Goal: Task Accomplishment & Management: Use online tool/utility

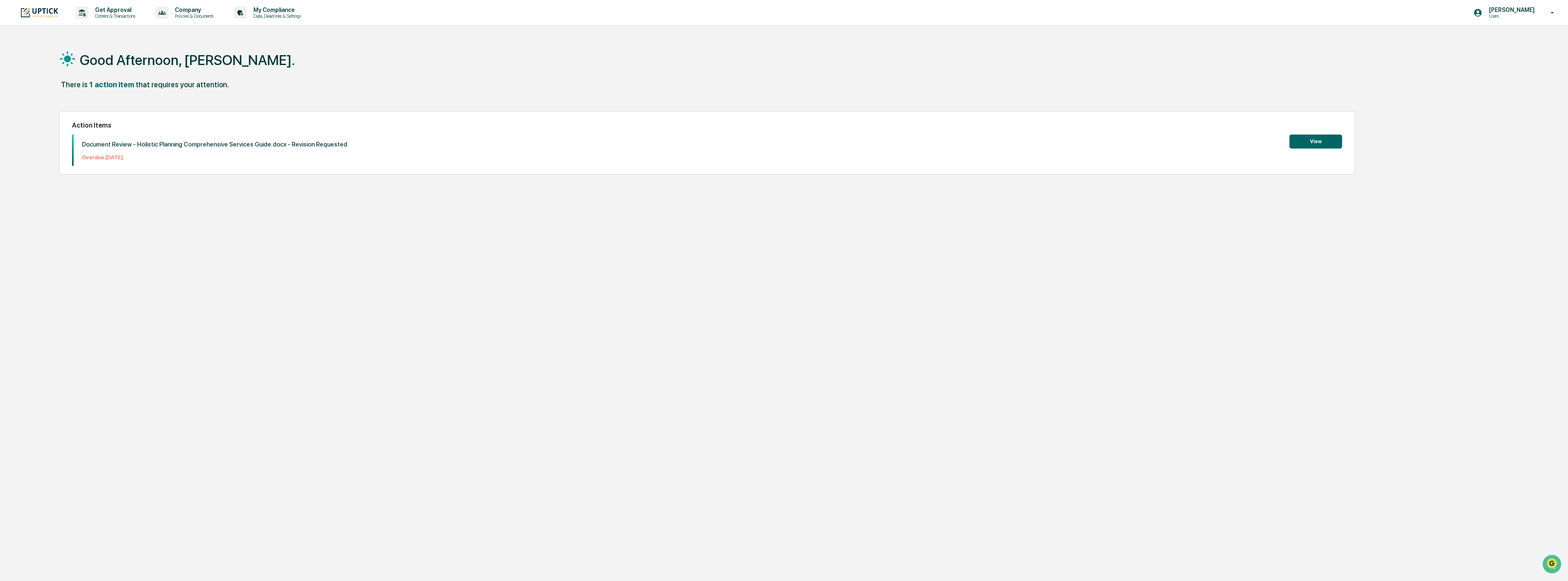
click at [1320, 143] on button "View" at bounding box center [1315, 141] width 53 height 14
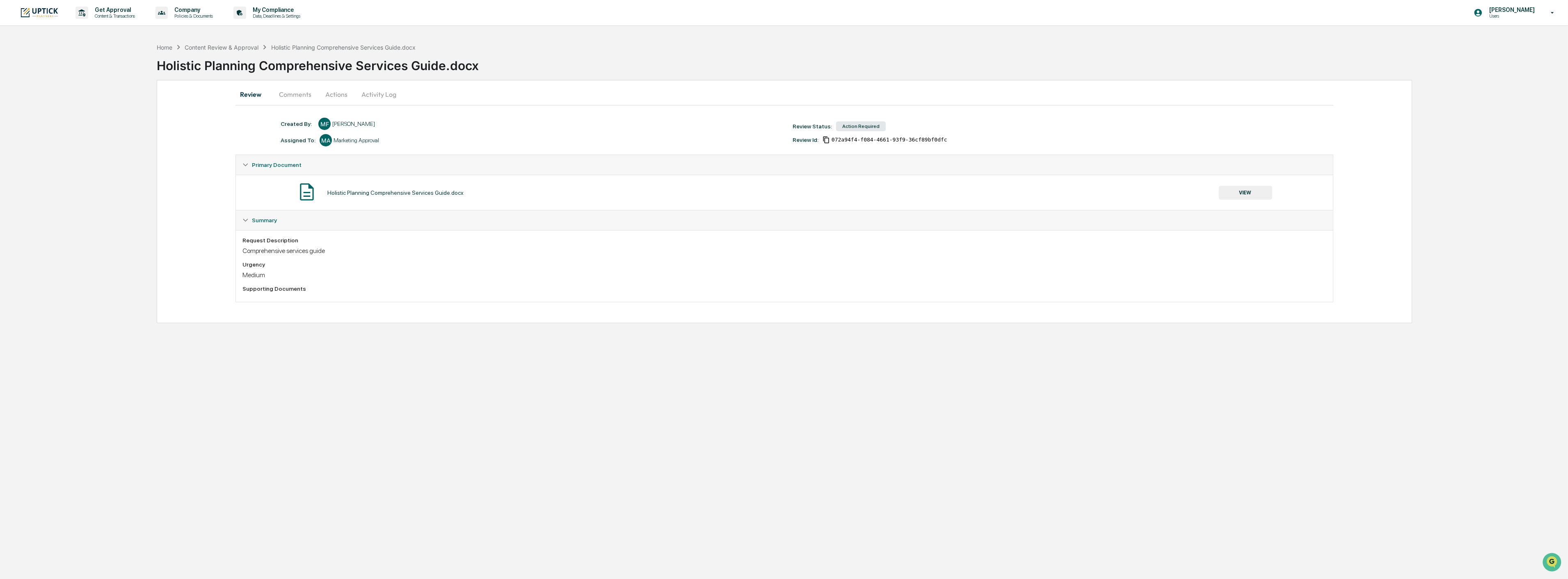
click at [407, 194] on div "Holistic Planning Comprehensive Services Guide.docx" at bounding box center [396, 193] width 136 height 7
click at [1228, 199] on button "VIEW" at bounding box center [1245, 193] width 53 height 14
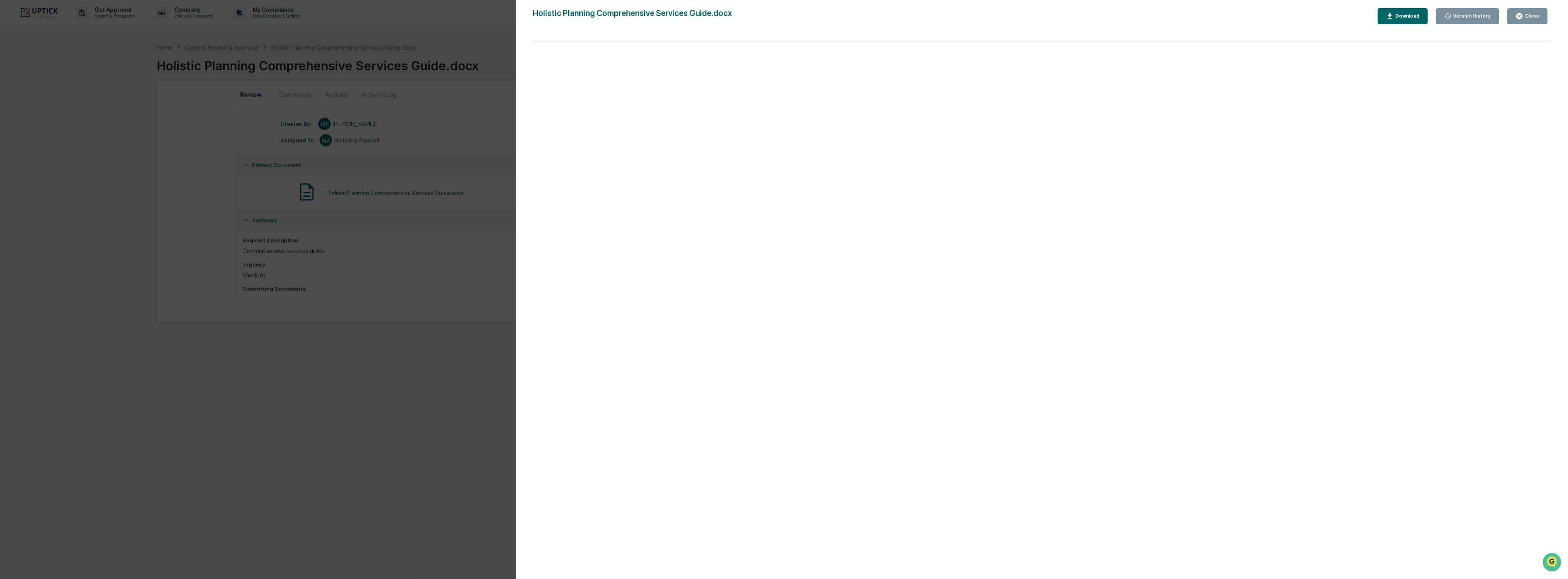
click at [1531, 17] on div "Close" at bounding box center [1531, 16] width 16 height 6
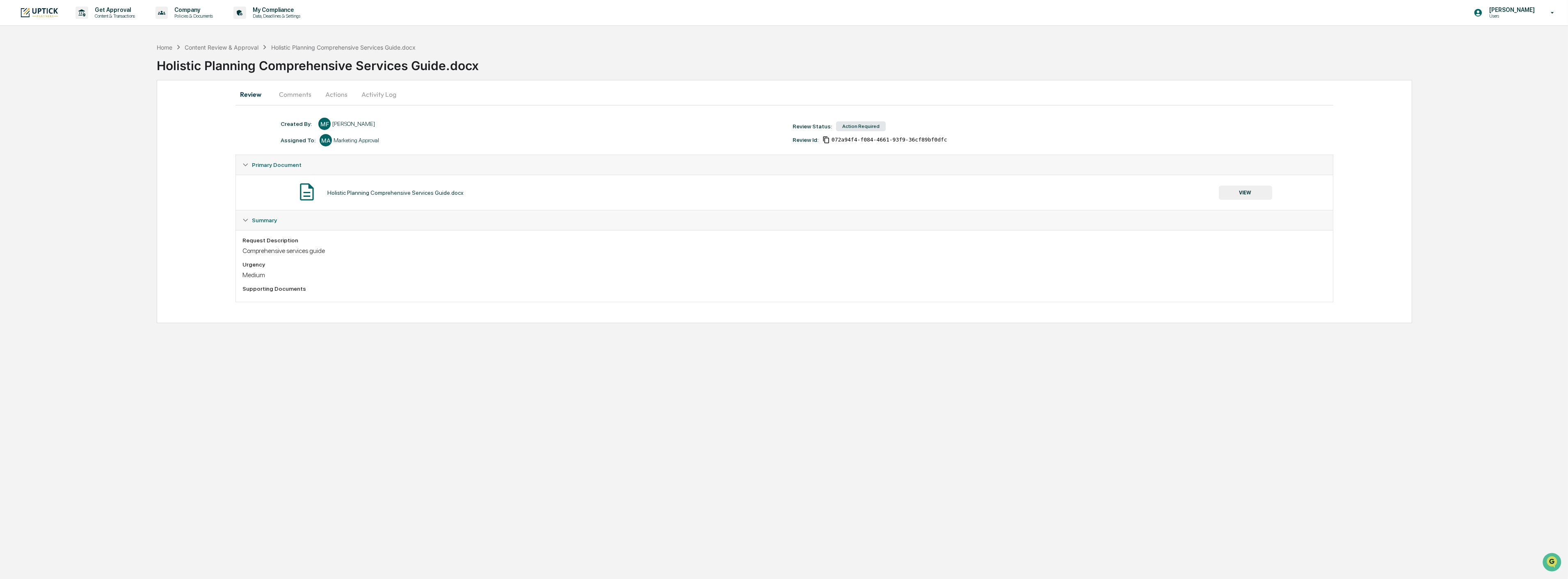
click at [307, 95] on button "Comments" at bounding box center [295, 95] width 46 height 20
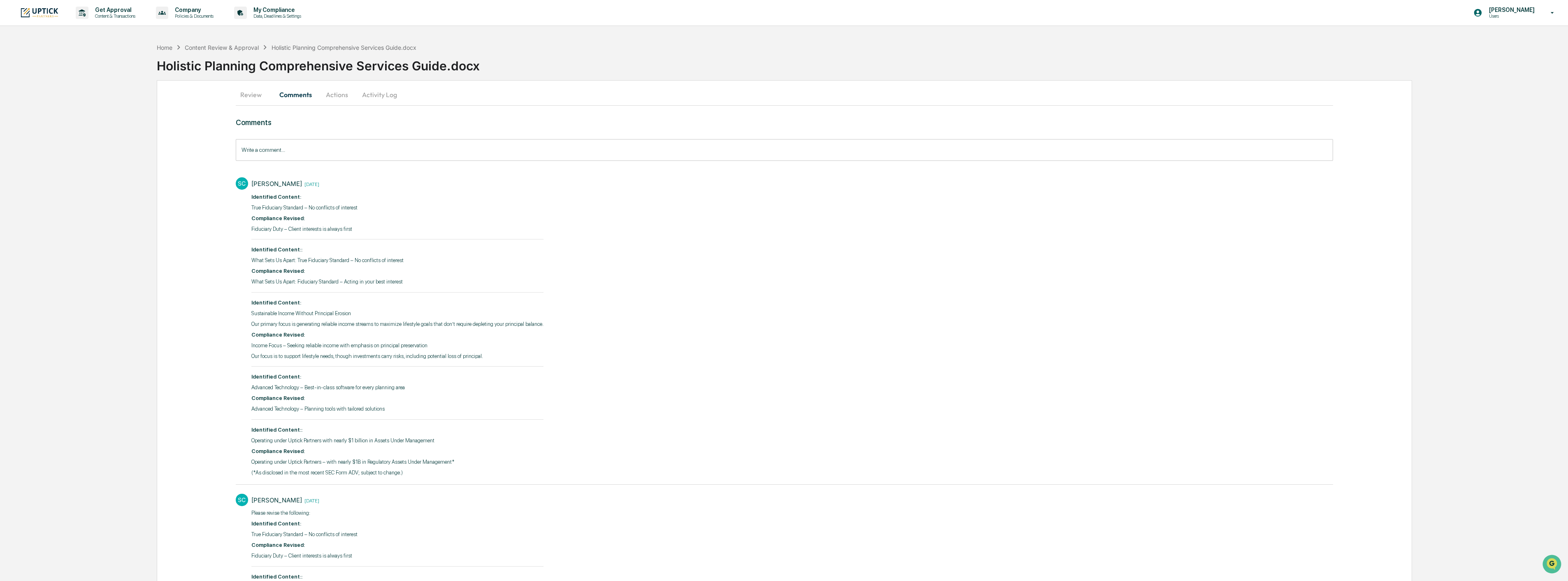
click at [241, 92] on button "Review" at bounding box center [254, 95] width 37 height 20
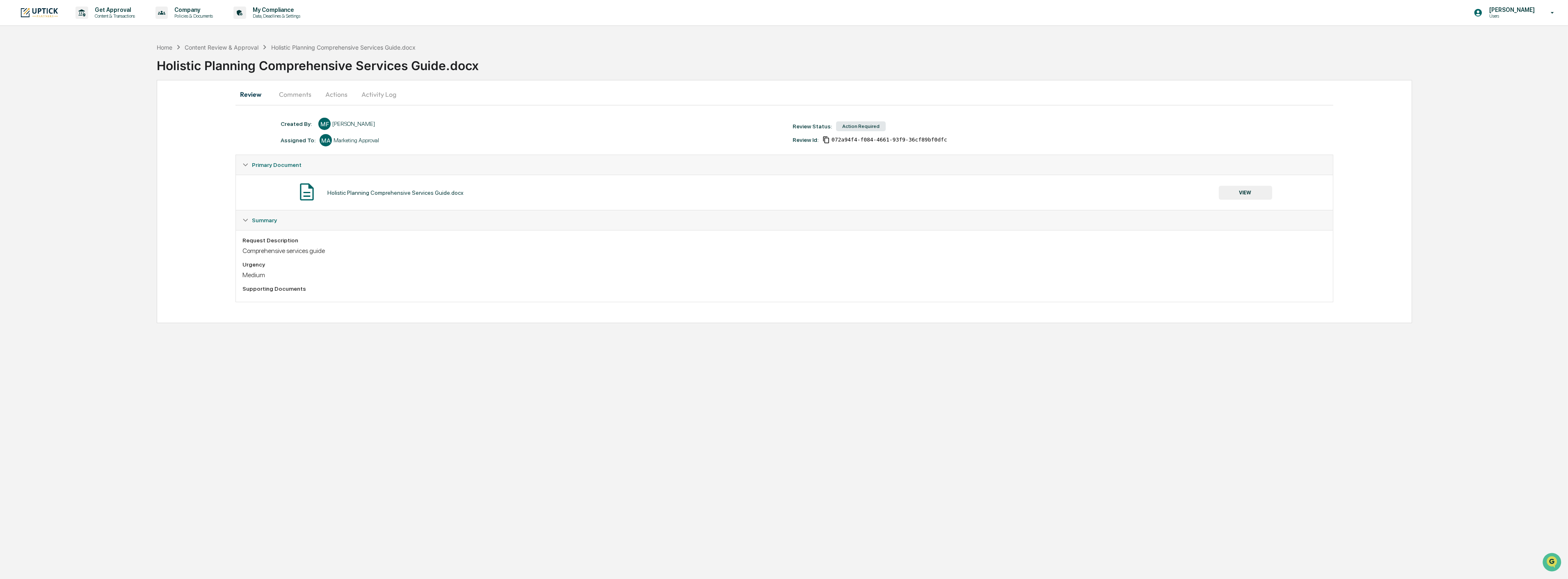
click at [1249, 191] on button "VIEW" at bounding box center [1245, 193] width 53 height 14
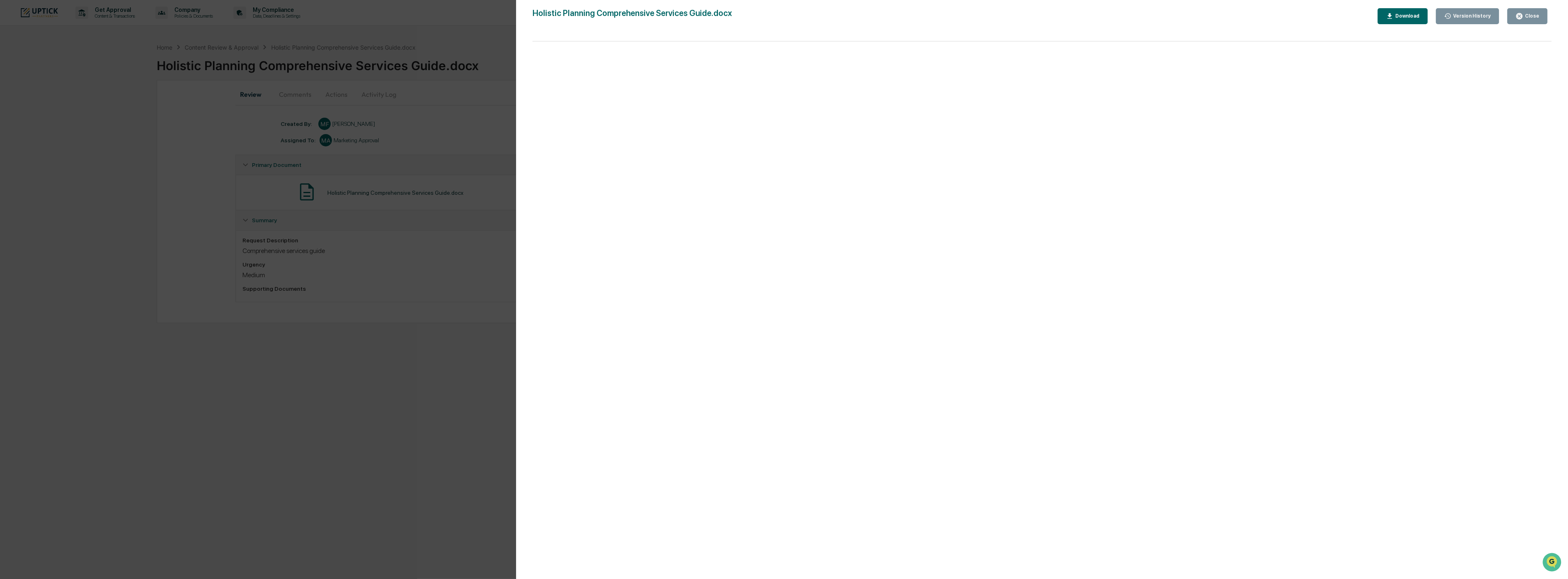
click at [1413, 20] on button "Download" at bounding box center [1403, 16] width 50 height 16
click at [461, 343] on div "Version History [DATE] 06:20 PM [PERSON_NAME] Holistic Planning Comprehensive S…" at bounding box center [784, 289] width 1568 height 579
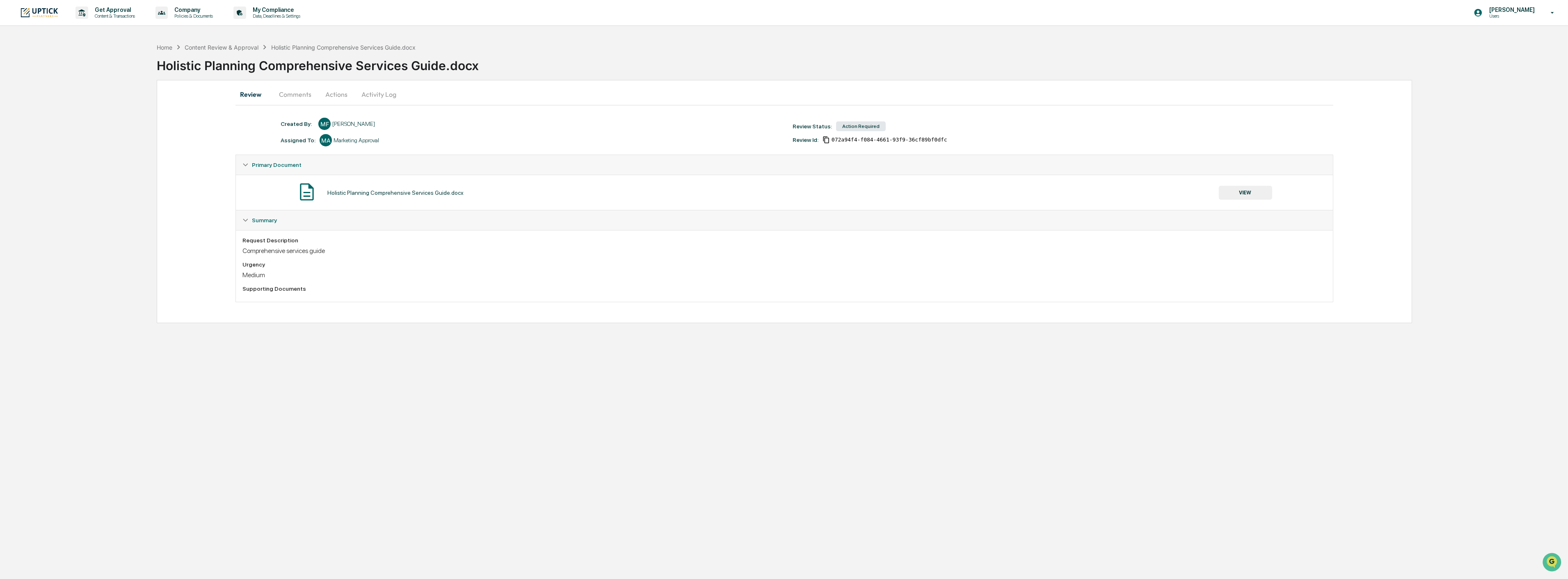
click at [297, 101] on button "Comments" at bounding box center [295, 95] width 46 height 20
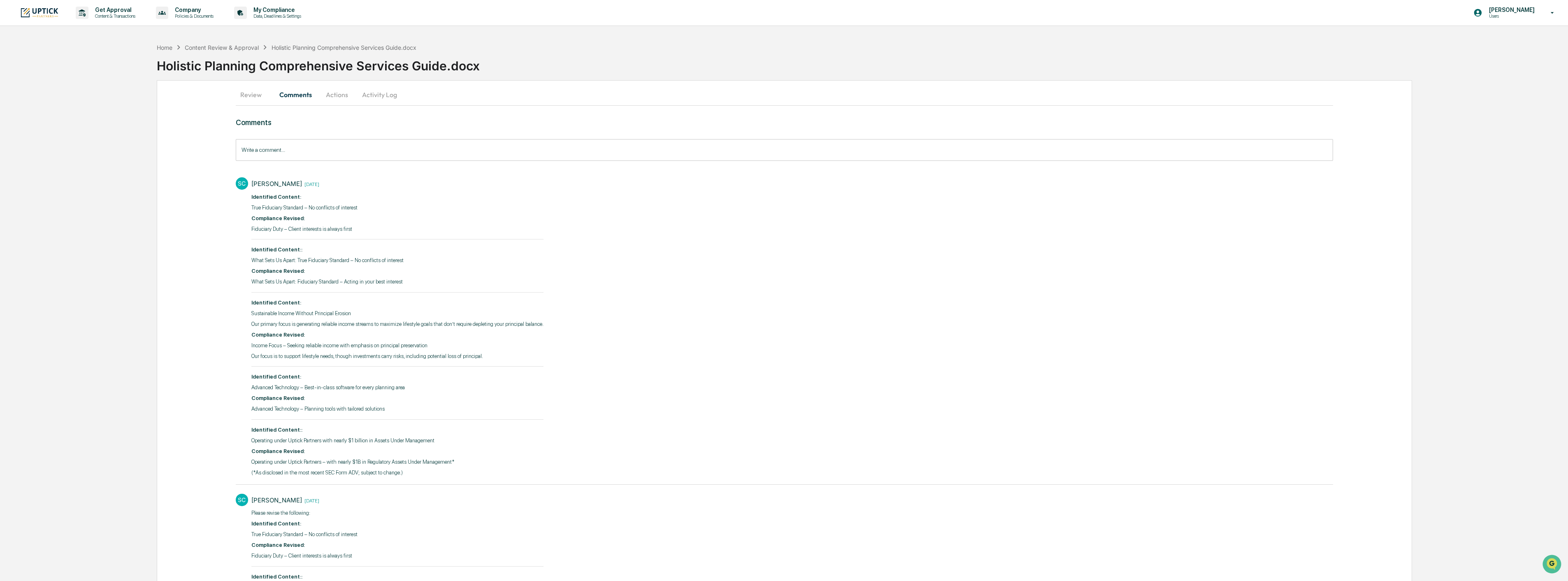
click at [354, 205] on p "True Fiduciary Standard – No conflicts of interest" at bounding box center [398, 208] width 292 height 8
click at [342, 93] on button "Actions" at bounding box center [337, 95] width 37 height 20
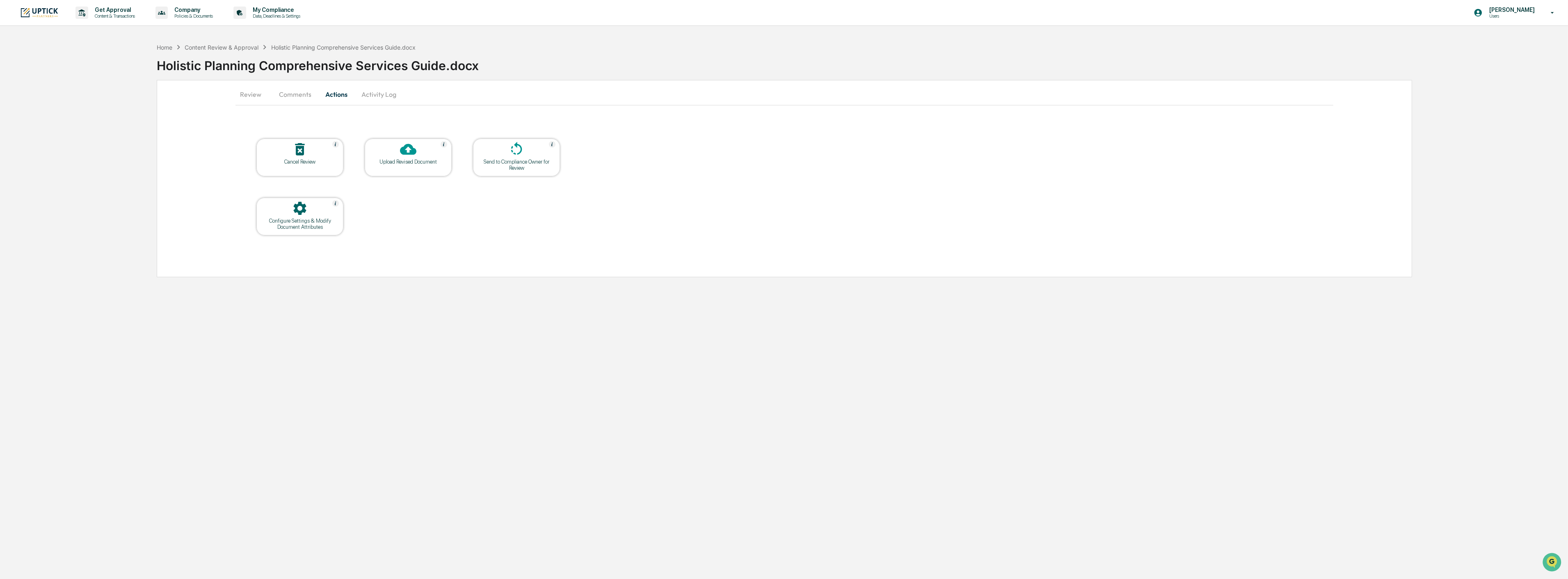
click at [404, 152] on icon at bounding box center [408, 149] width 17 height 11
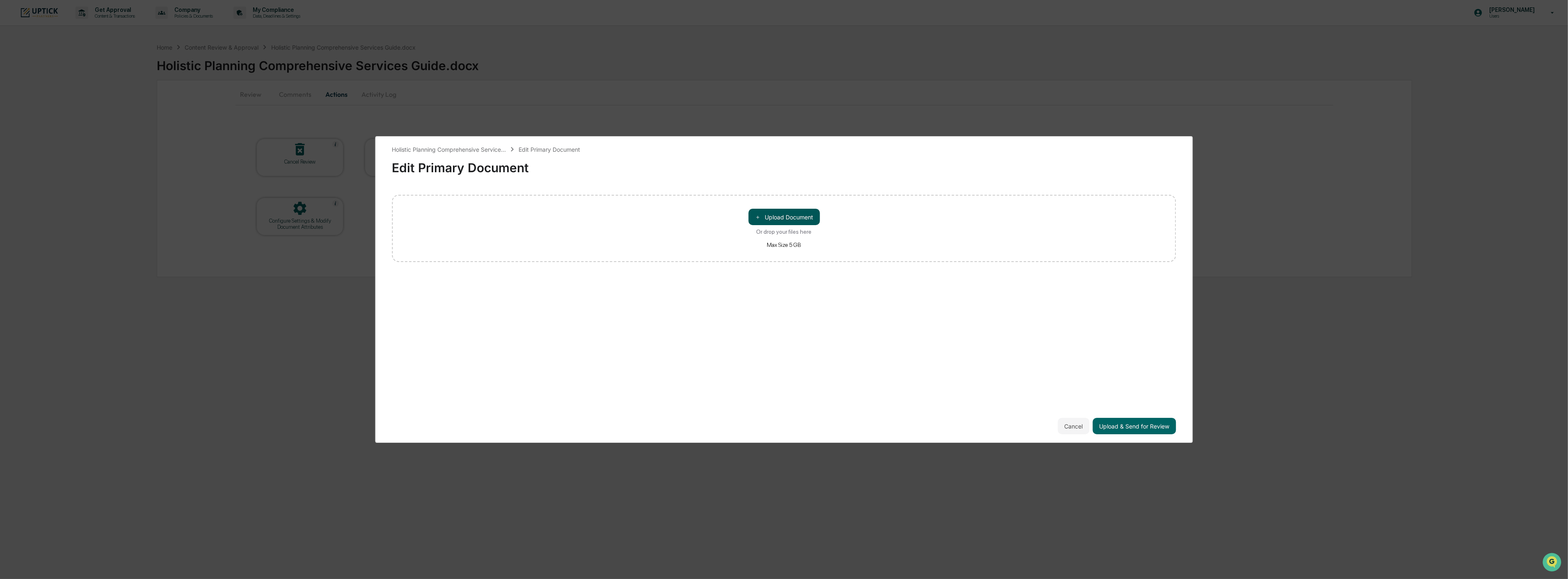
click at [776, 213] on button "＋ Upload Document" at bounding box center [784, 217] width 71 height 17
click at [1141, 422] on button "Upload & Send for Review" at bounding box center [1135, 426] width 83 height 17
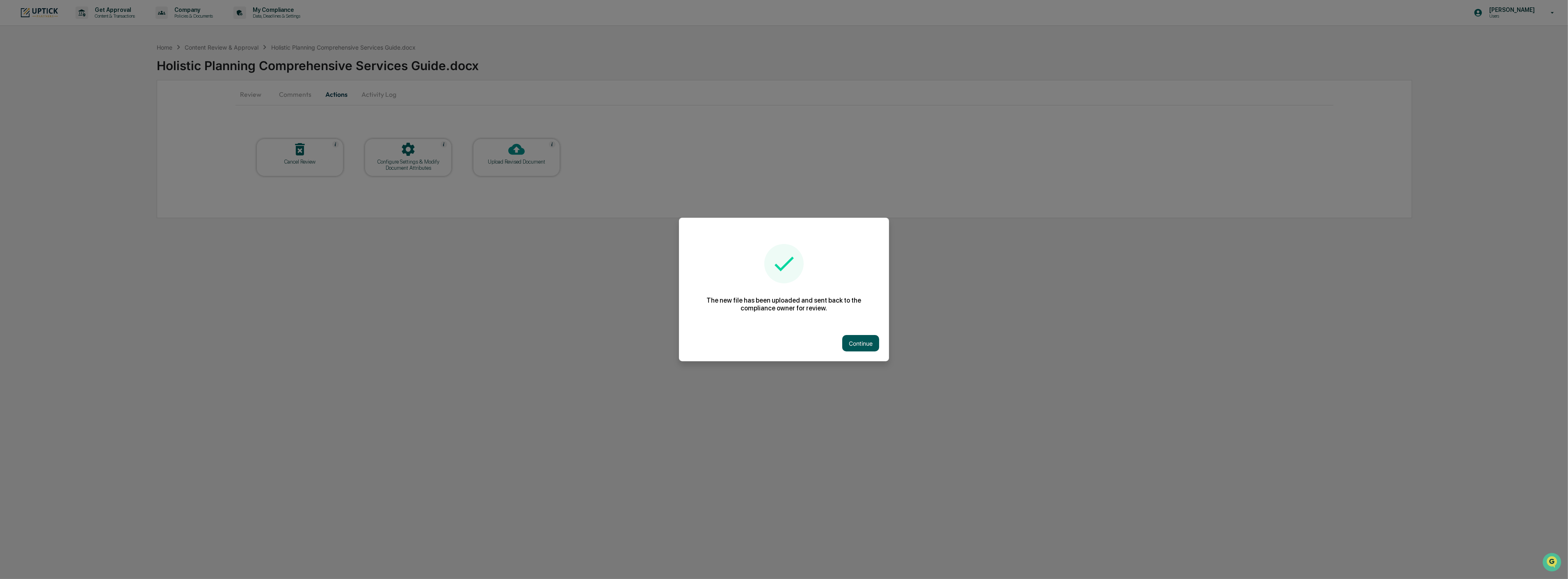
click at [870, 343] on button "Continue" at bounding box center [860, 343] width 37 height 17
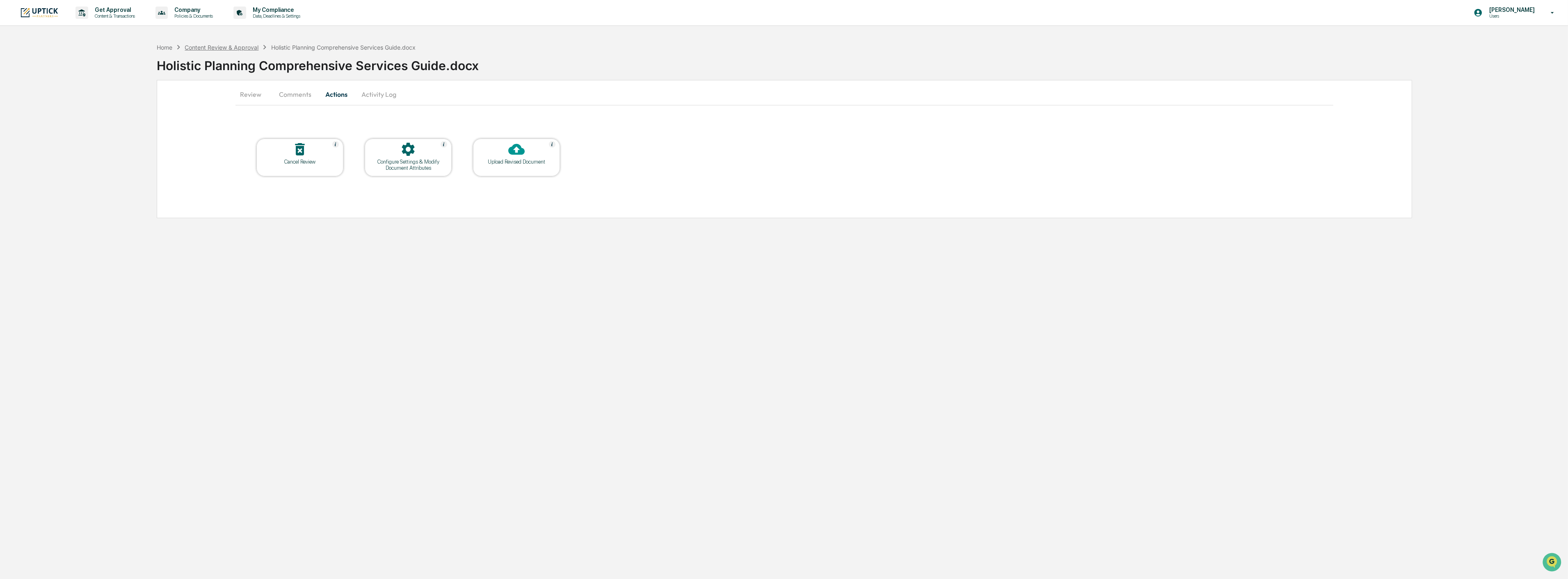
click at [243, 45] on div "Content Review & Approval" at bounding box center [221, 47] width 74 height 7
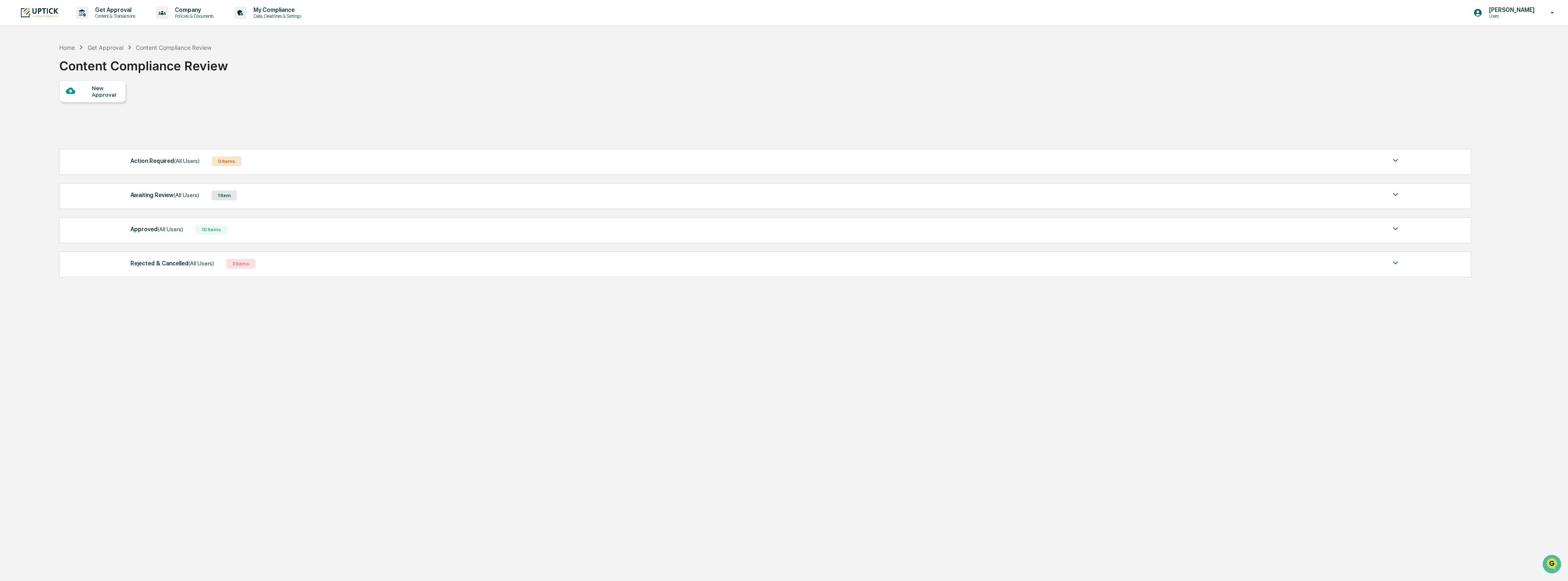
click at [252, 190] on div "Awaiting Review (All Users) 1 Item" at bounding box center [764, 196] width 1270 height 12
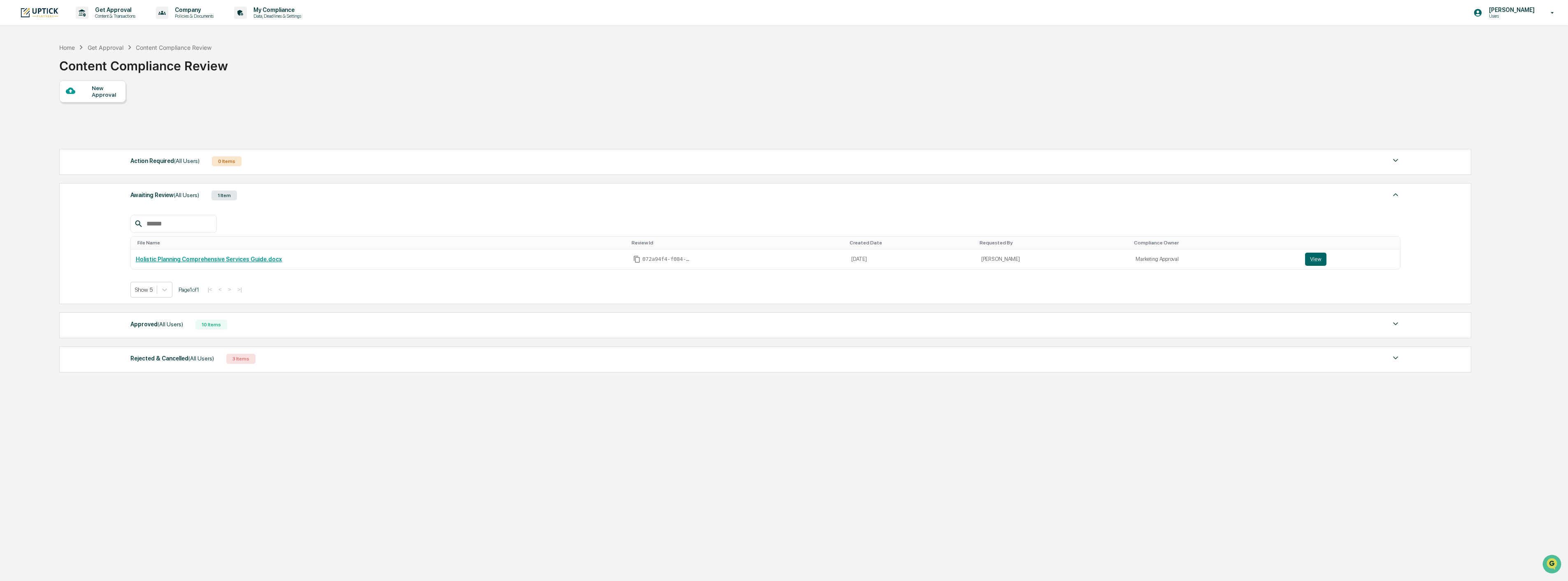
click at [239, 323] on div "Approved (All Users) 10 Items" at bounding box center [764, 324] width 1270 height 12
